Goal: Task Accomplishment & Management: Manage account settings

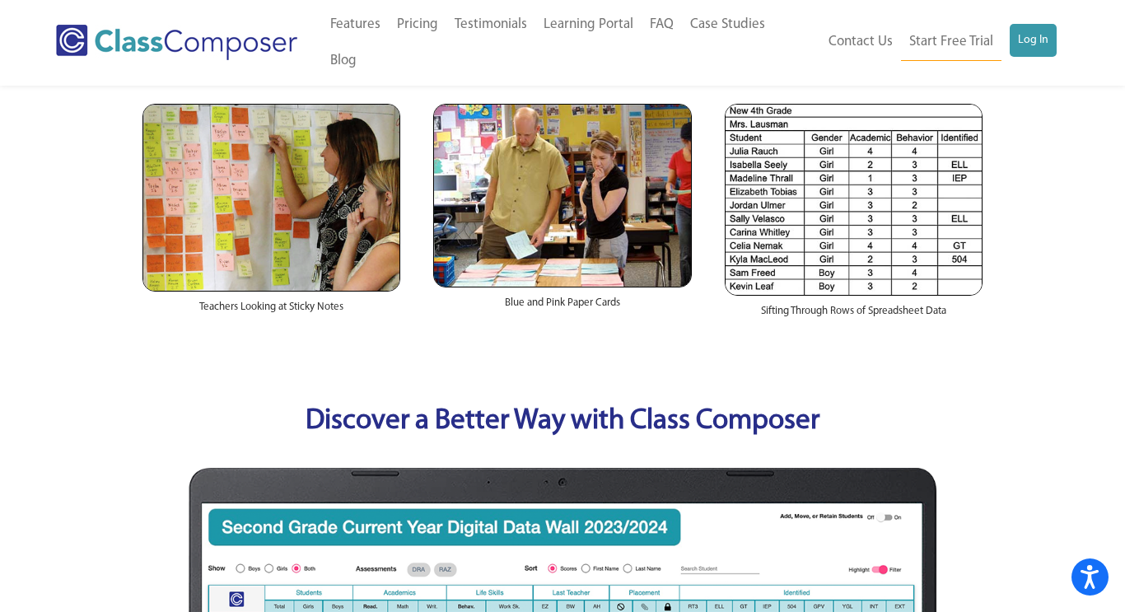
scroll to position [408, 0]
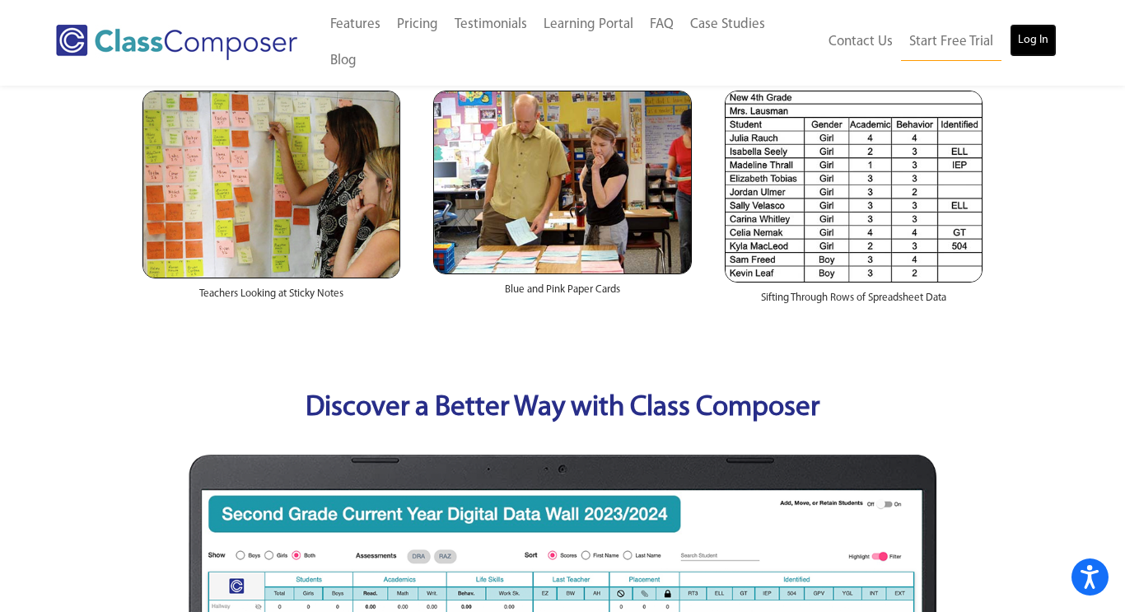
click at [1033, 24] on link "Log In" at bounding box center [1032, 40] width 47 height 33
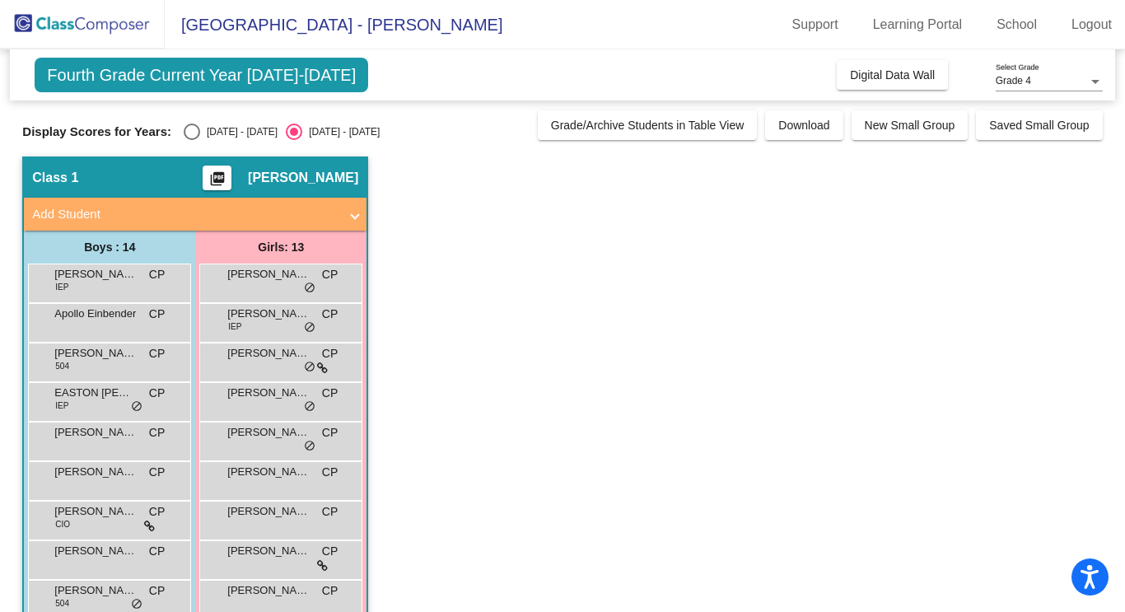
click at [184, 133] on div "Select an option" at bounding box center [192, 132] width 16 height 16
click at [191, 140] on input "2024 - 2025" at bounding box center [191, 140] width 1 height 1
radio input "true"
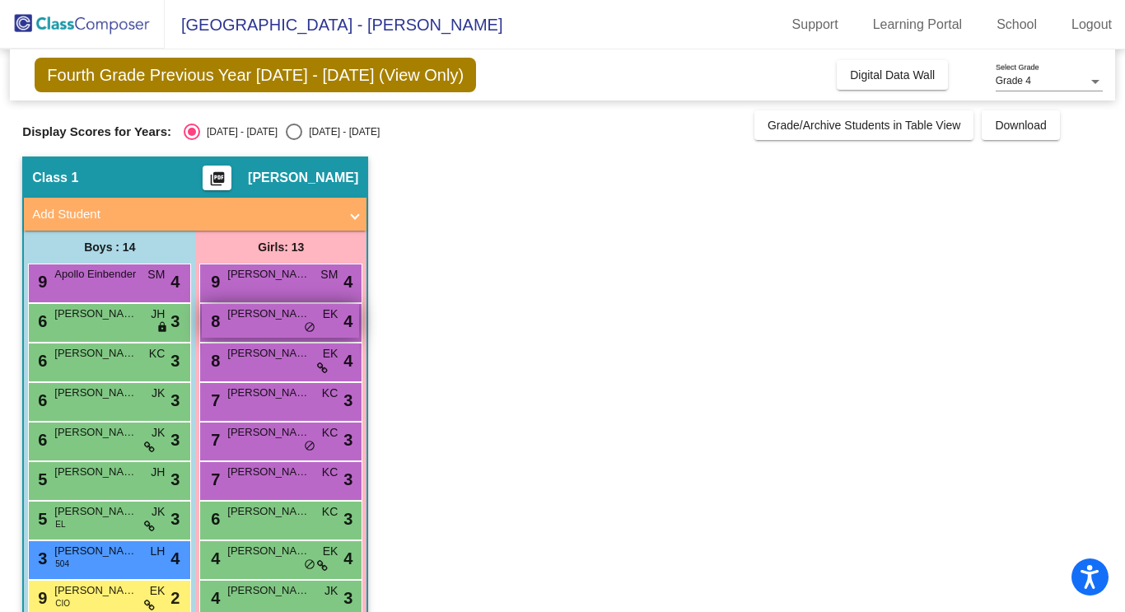
click at [283, 327] on div "8 CAMILLA ORTIZ EK lock do_not_disturb_alt 4" at bounding box center [280, 321] width 157 height 34
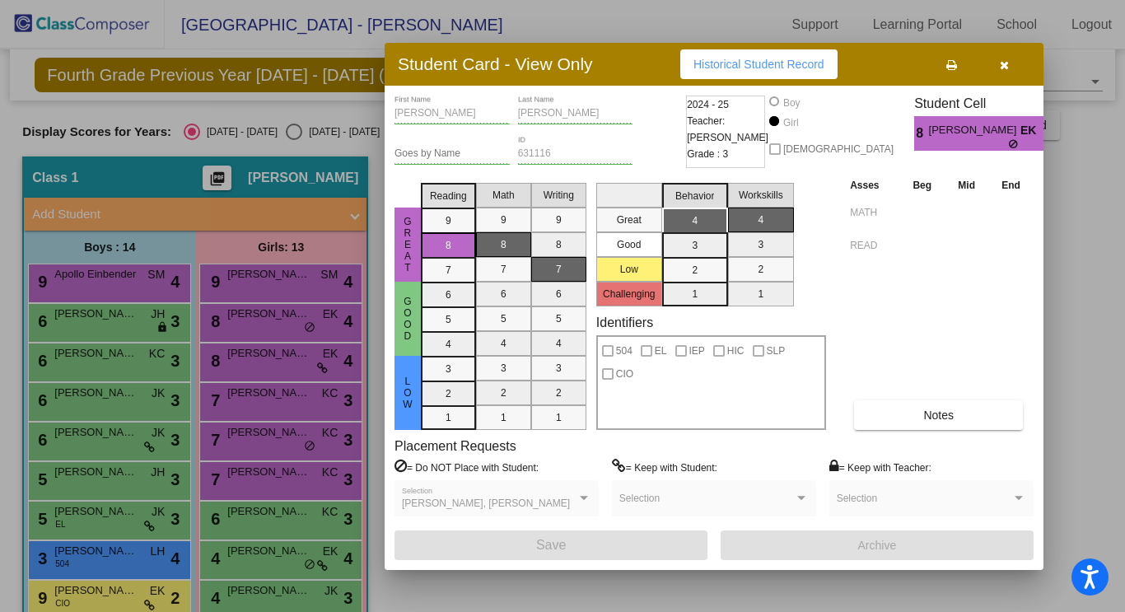
click at [573, 497] on div "JAMES NJENGA, RAMI JANJARY Selection" at bounding box center [496, 502] width 189 height 30
click at [1009, 64] on button "button" at bounding box center [1003, 64] width 53 height 30
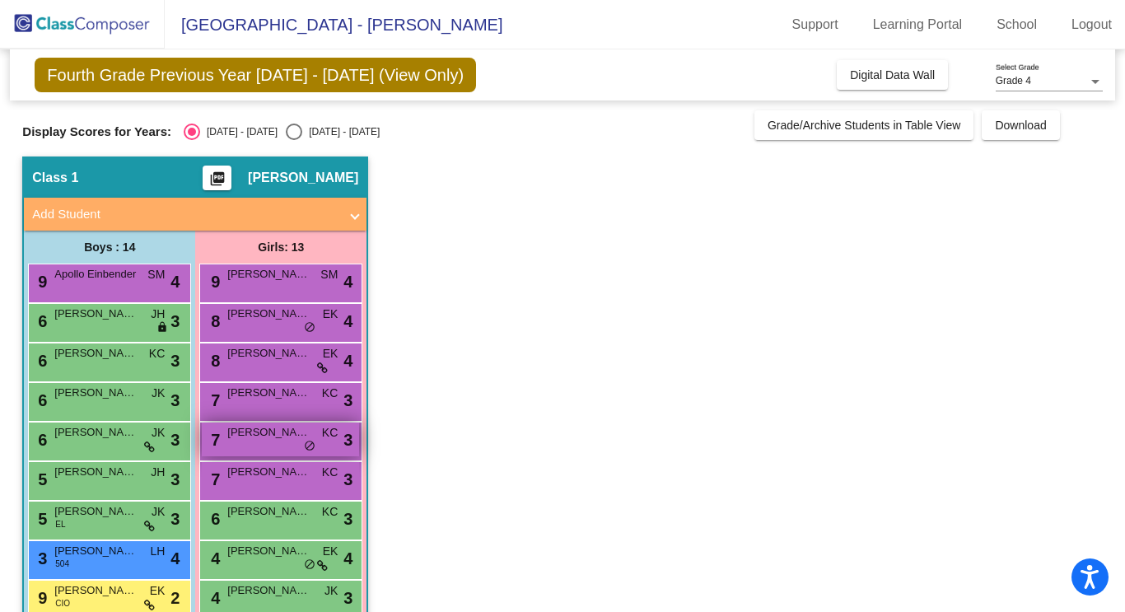
click at [257, 436] on span "PIPER STATTON" at bounding box center [268, 432] width 82 height 16
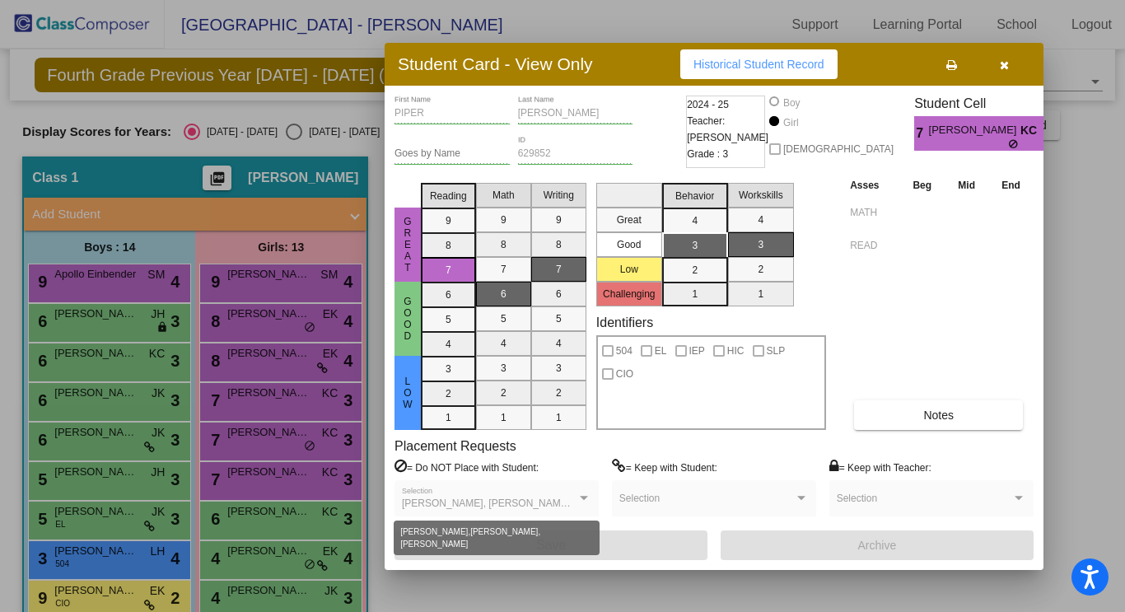
click at [587, 498] on div at bounding box center [584, 498] width 8 height 4
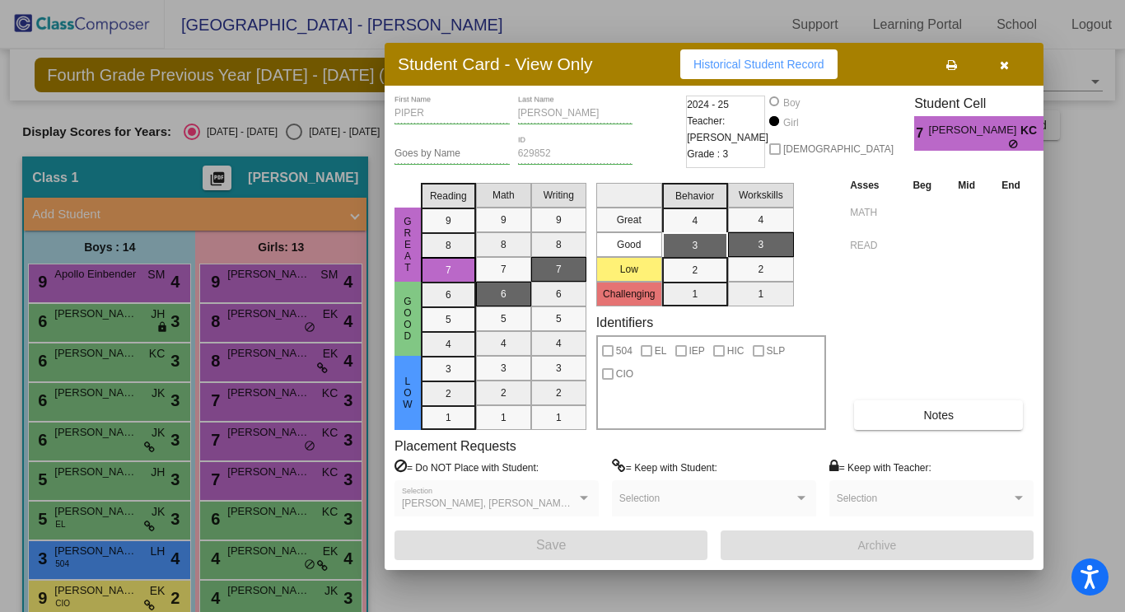
click at [1004, 71] on button "button" at bounding box center [1003, 64] width 53 height 30
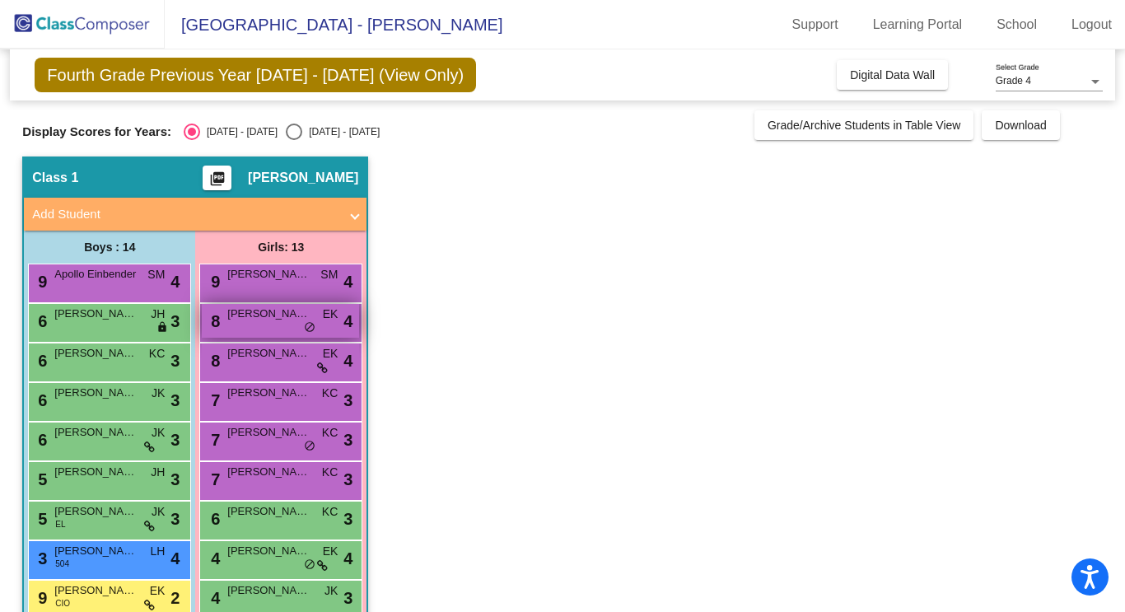
click at [282, 326] on div "8 CAMILLA ORTIZ EK lock do_not_disturb_alt 4" at bounding box center [280, 321] width 157 height 34
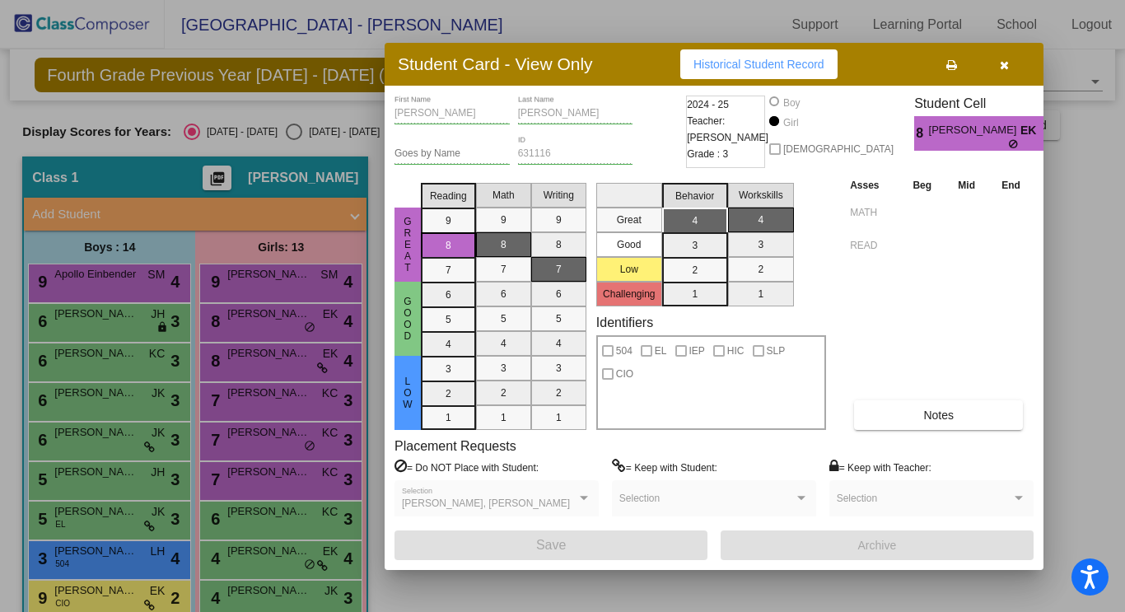
click at [1002, 65] on icon "button" at bounding box center [1004, 65] width 9 height 12
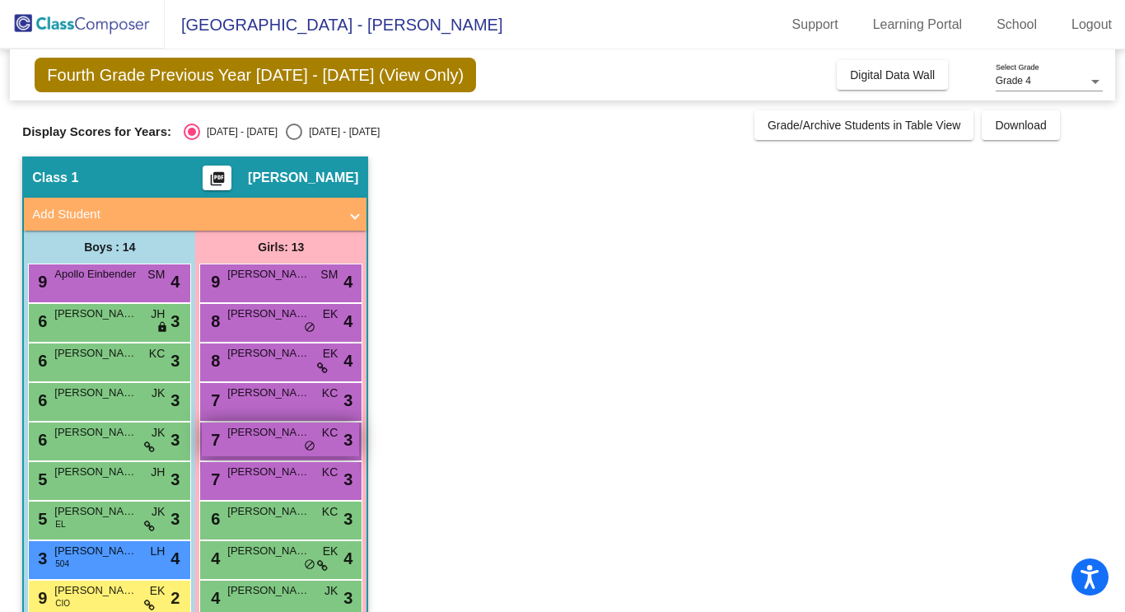
click at [272, 451] on div "7 PIPER STATTON KC lock do_not_disturb_alt 3" at bounding box center [280, 439] width 157 height 34
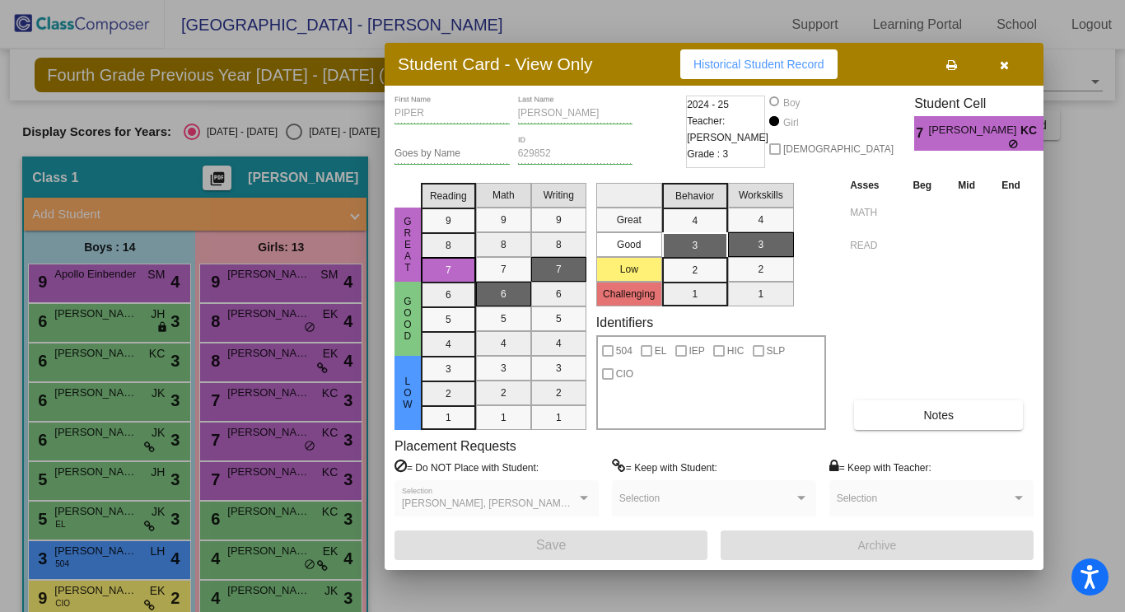
click at [1010, 60] on button "button" at bounding box center [1003, 64] width 53 height 30
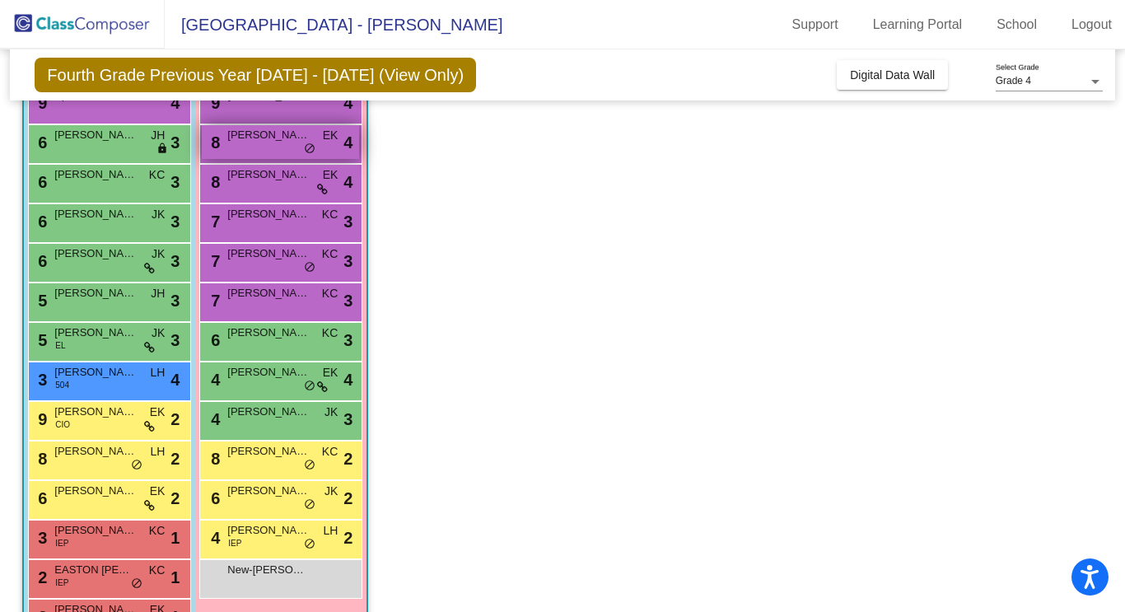
scroll to position [183, 0]
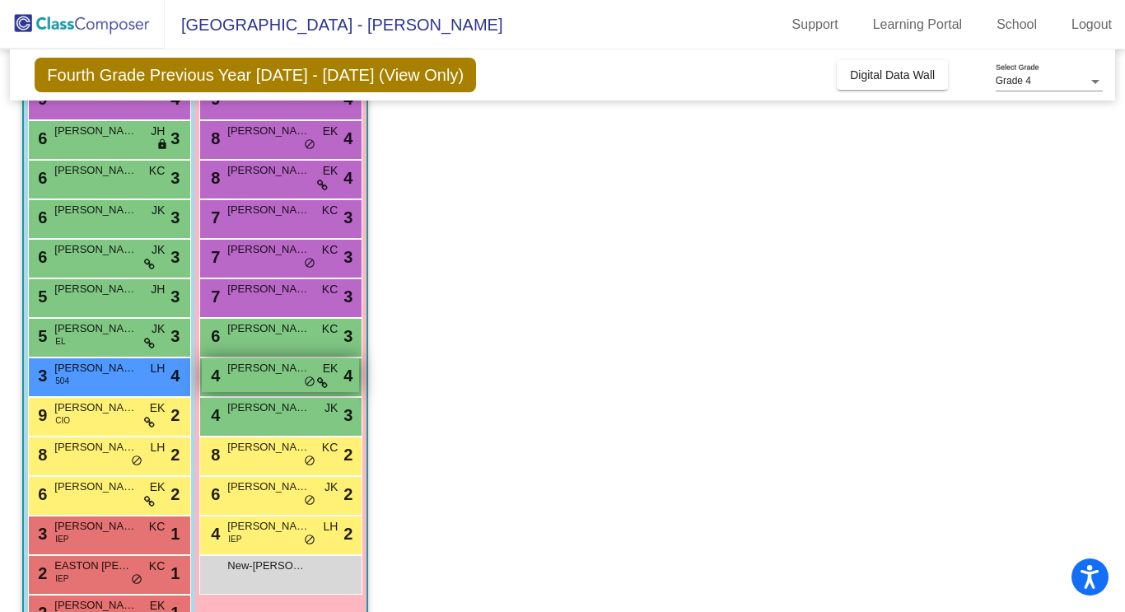
click at [247, 377] on div "4 AVERY BASSETT EK lock do_not_disturb_alt 4" at bounding box center [280, 375] width 157 height 34
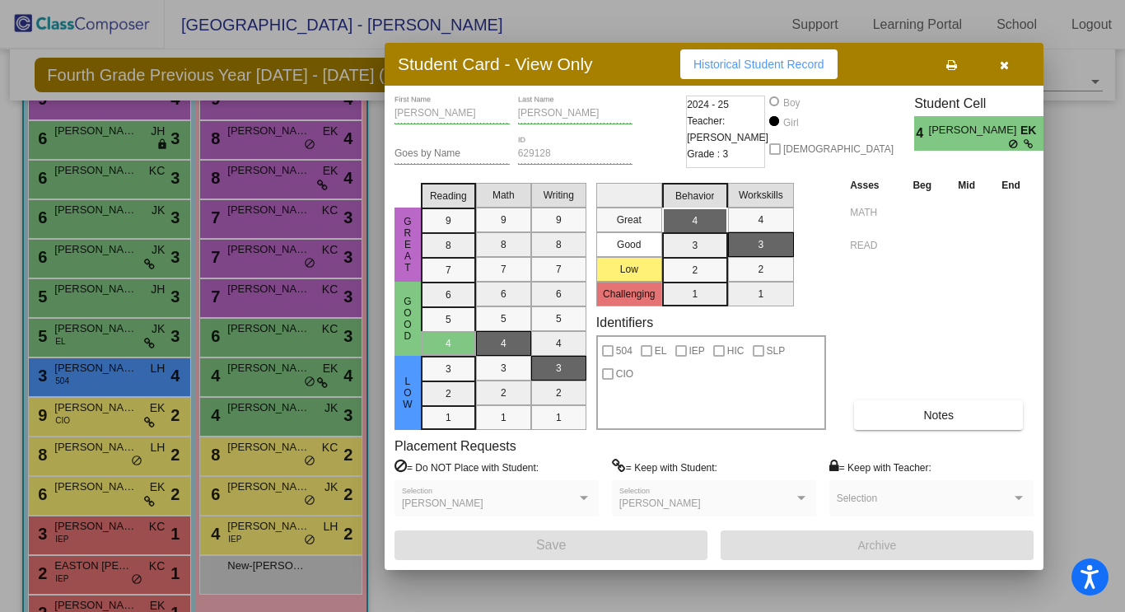
click at [1009, 58] on button "button" at bounding box center [1003, 64] width 53 height 30
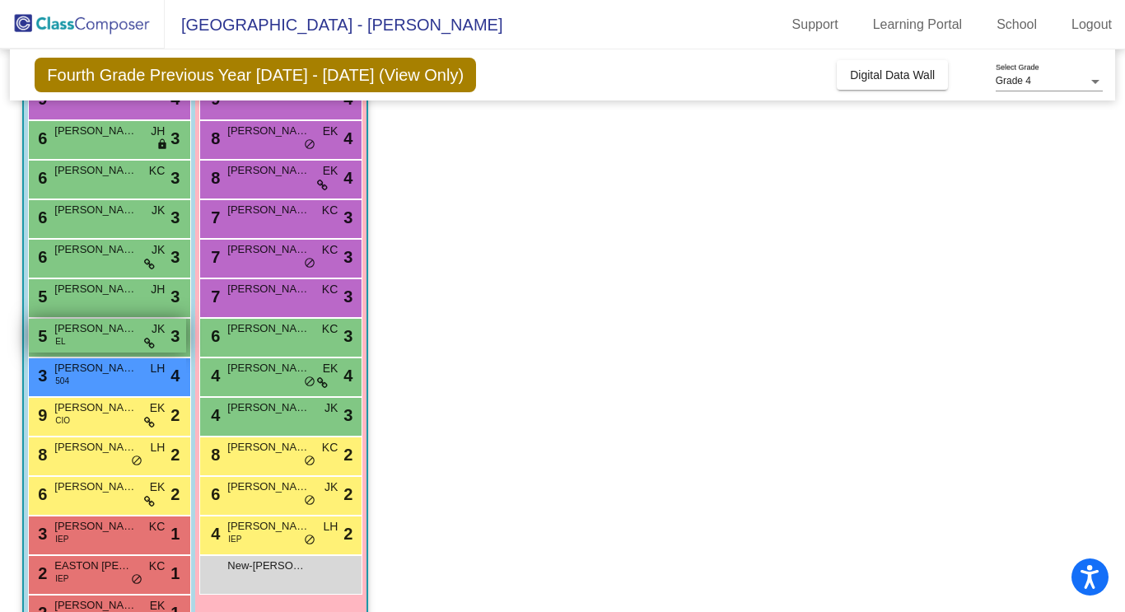
scroll to position [231, 0]
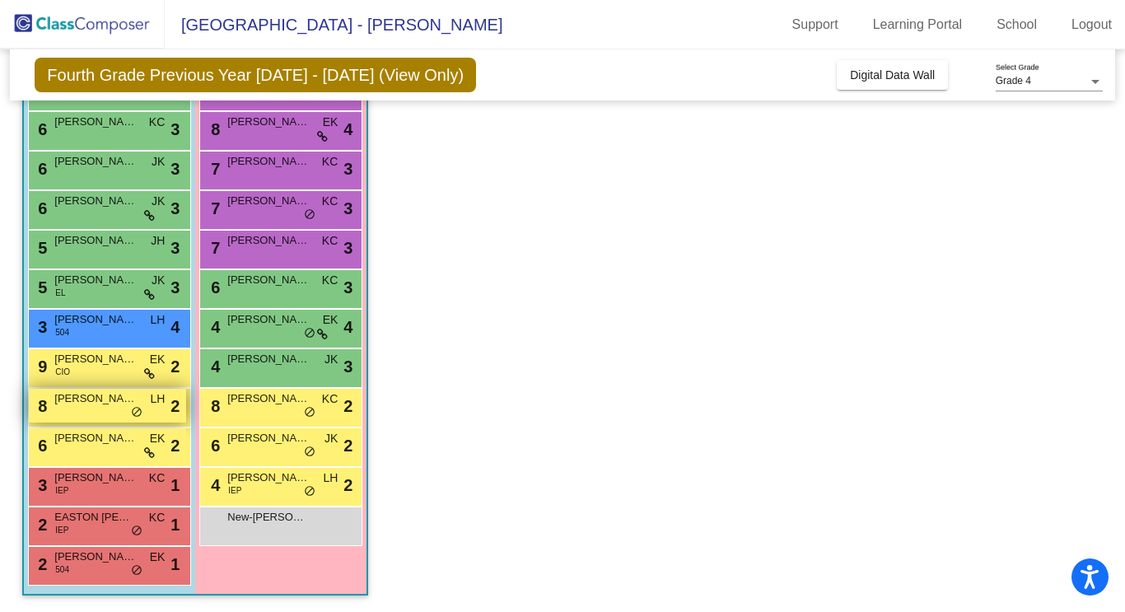
click at [96, 403] on span "OMAR AGILA" at bounding box center [95, 398] width 82 height 16
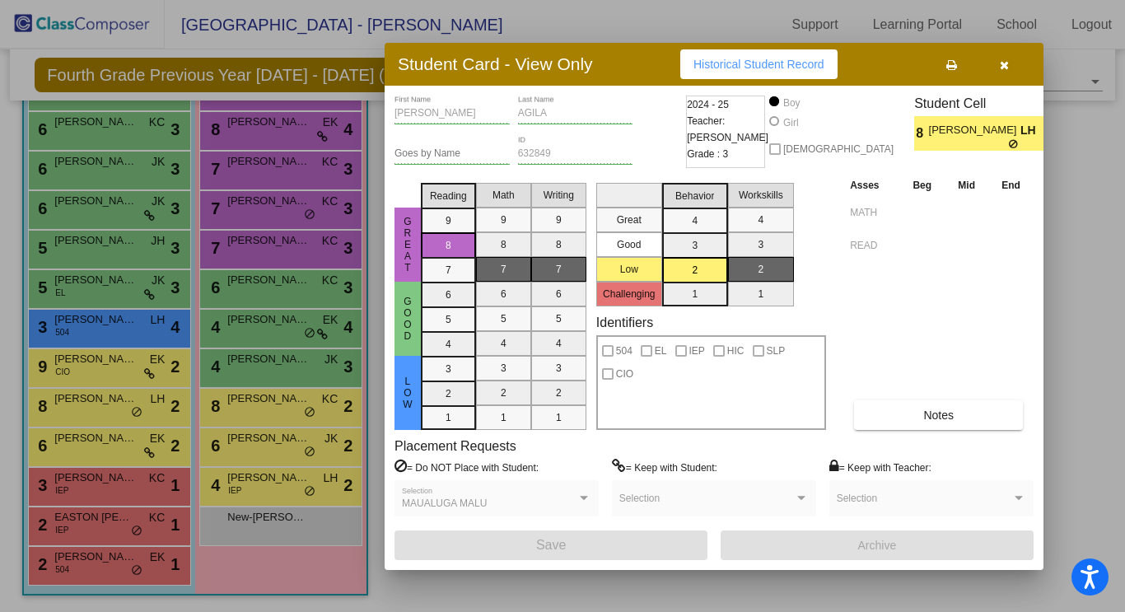
click at [1011, 63] on button "button" at bounding box center [1003, 64] width 53 height 30
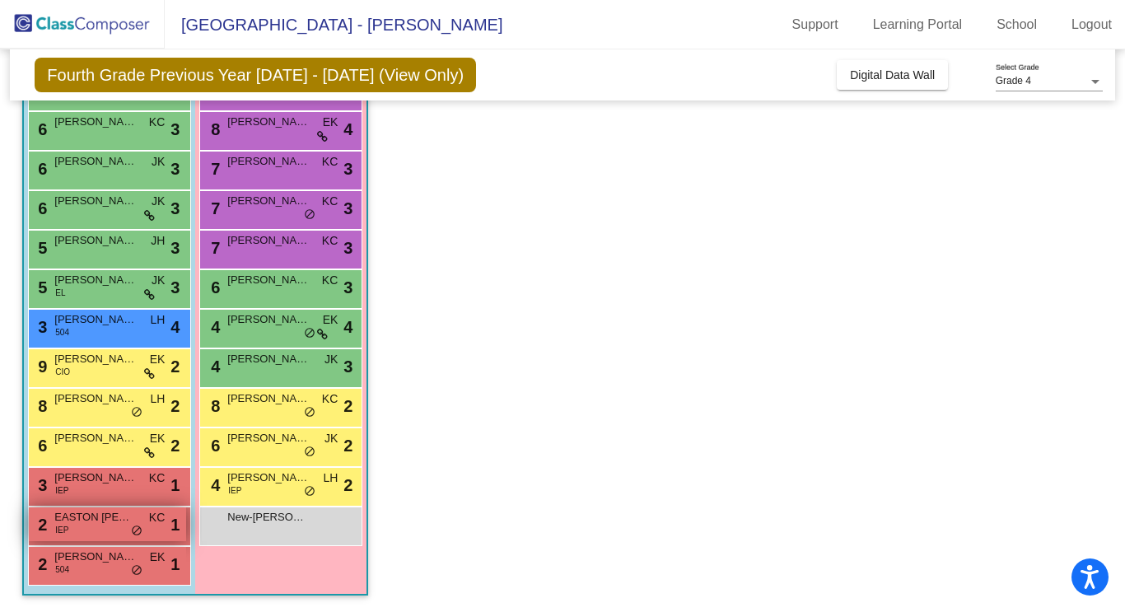
click at [88, 527] on div "2 EASTON NEWBAUER IEP KC lock do_not_disturb_alt 1" at bounding box center [107, 524] width 157 height 34
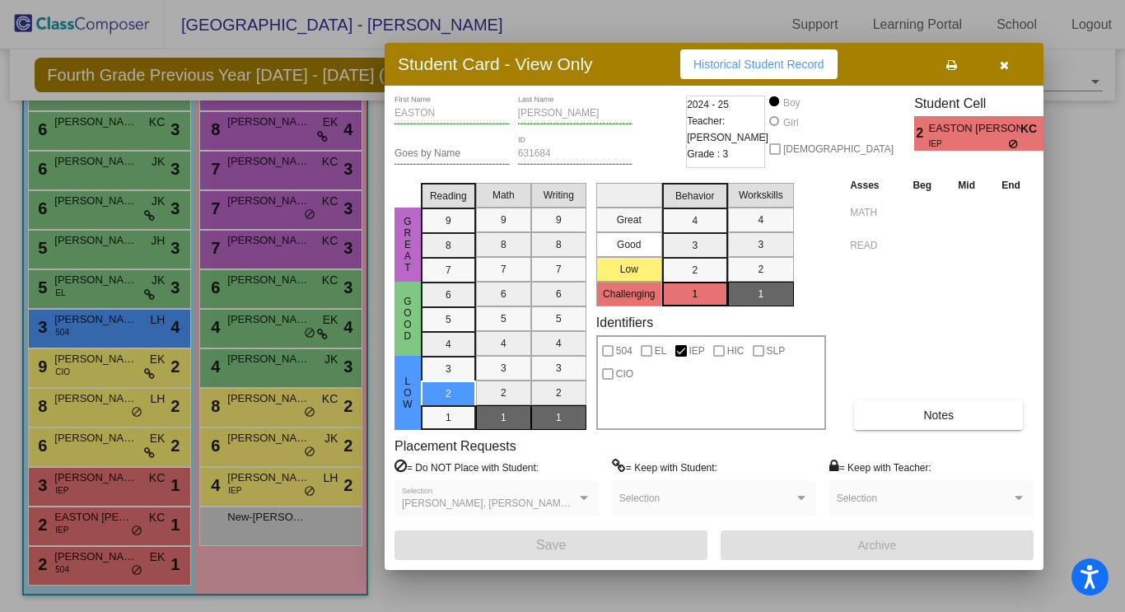
click at [1000, 64] on icon "button" at bounding box center [1004, 65] width 9 height 12
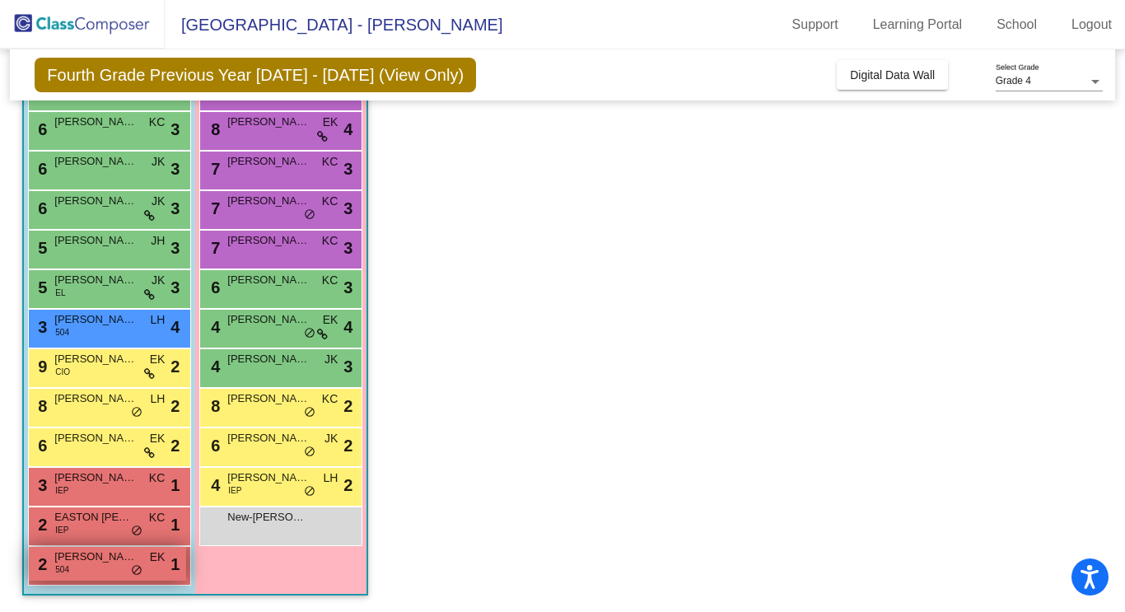
click at [92, 561] on span "MUSTAPHA SOWE" at bounding box center [95, 556] width 82 height 16
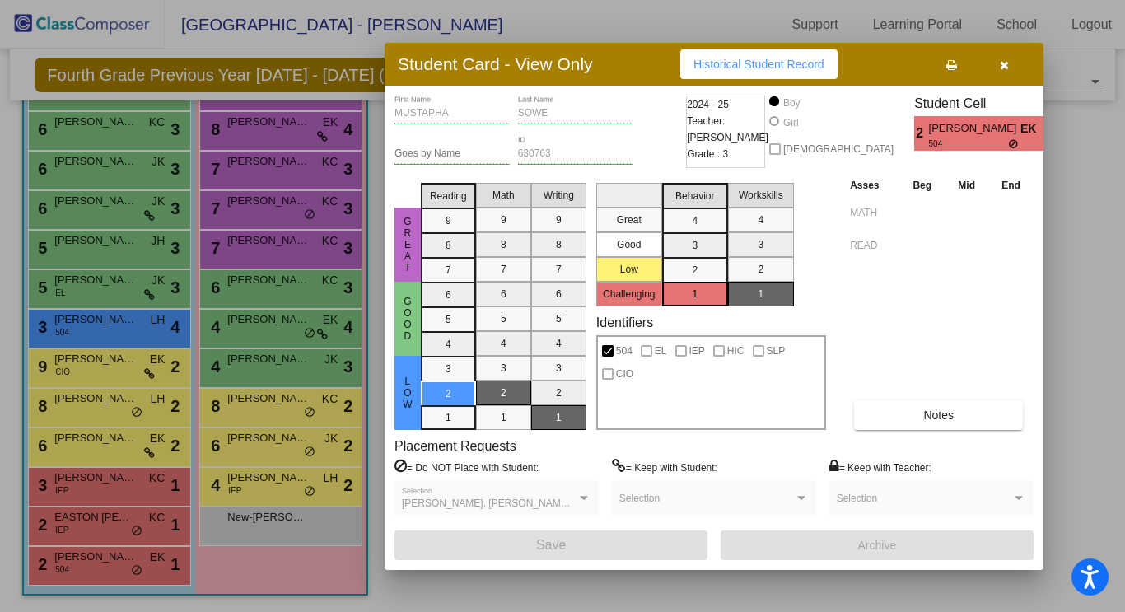
click at [1000, 59] on icon "button" at bounding box center [1004, 65] width 9 height 12
